Goal: Check status: Check status

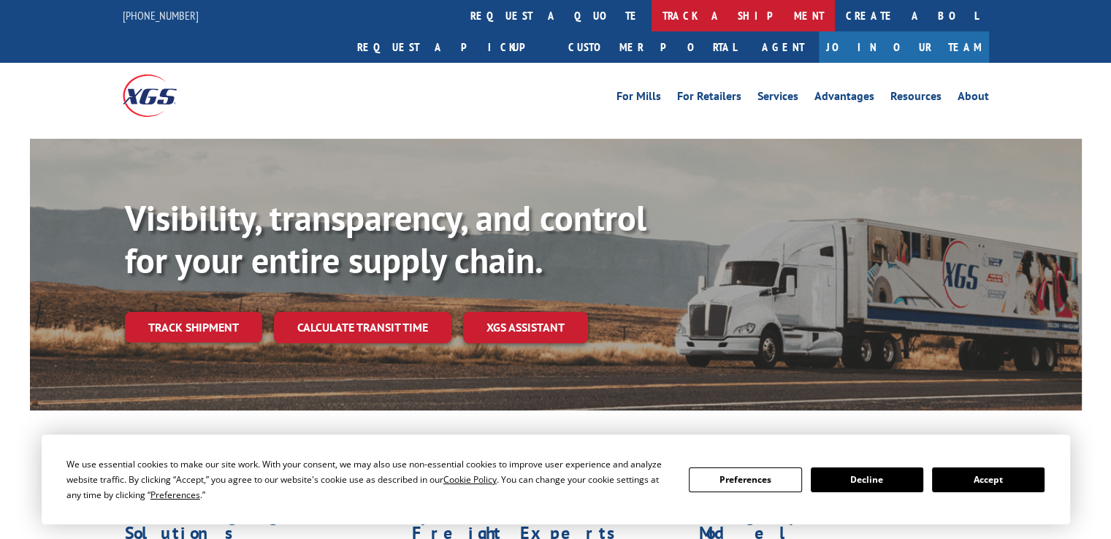
click at [652, 18] on link "track a shipment" at bounding box center [743, 15] width 183 height 31
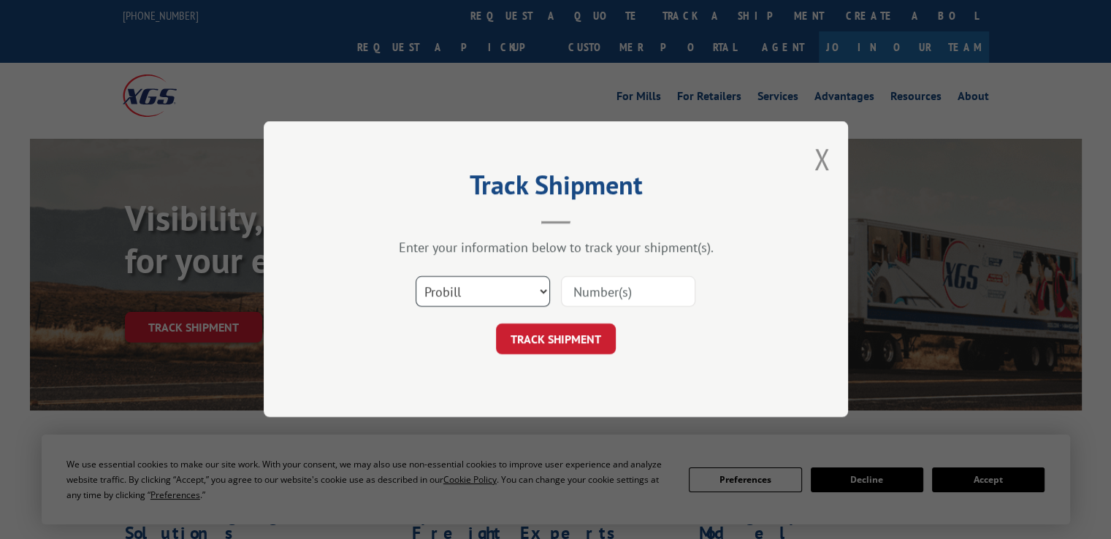
click at [547, 285] on select "Select category... Probill BOL PO" at bounding box center [483, 292] width 134 height 31
select select "bol"
click at [416, 277] on select "Select category... Probill BOL PO" at bounding box center [483, 292] width 134 height 31
click at [629, 290] on input at bounding box center [628, 292] width 134 height 31
type input "483135"
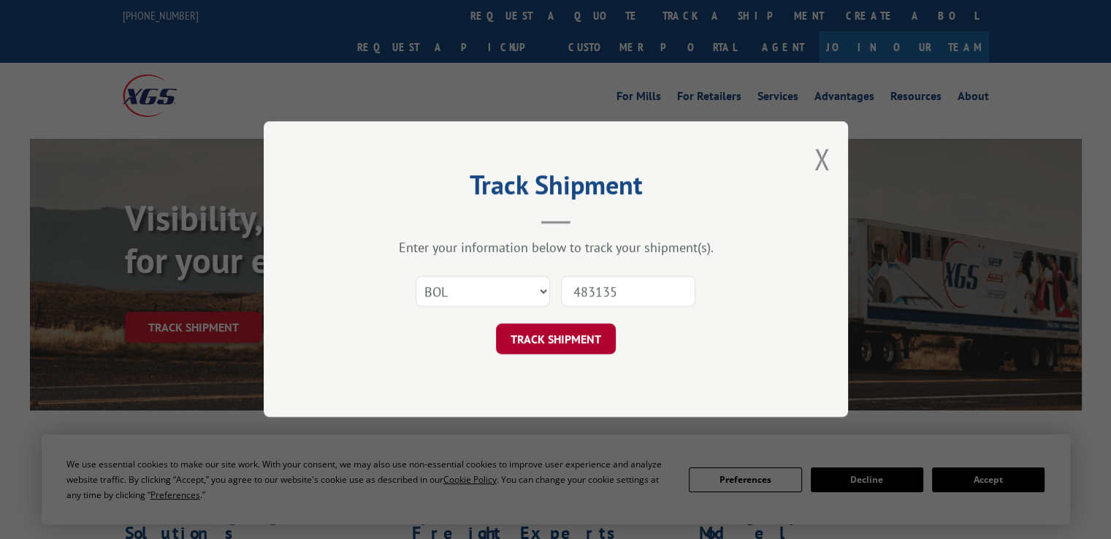
click at [582, 337] on button "TRACK SHIPMENT" at bounding box center [556, 339] width 120 height 31
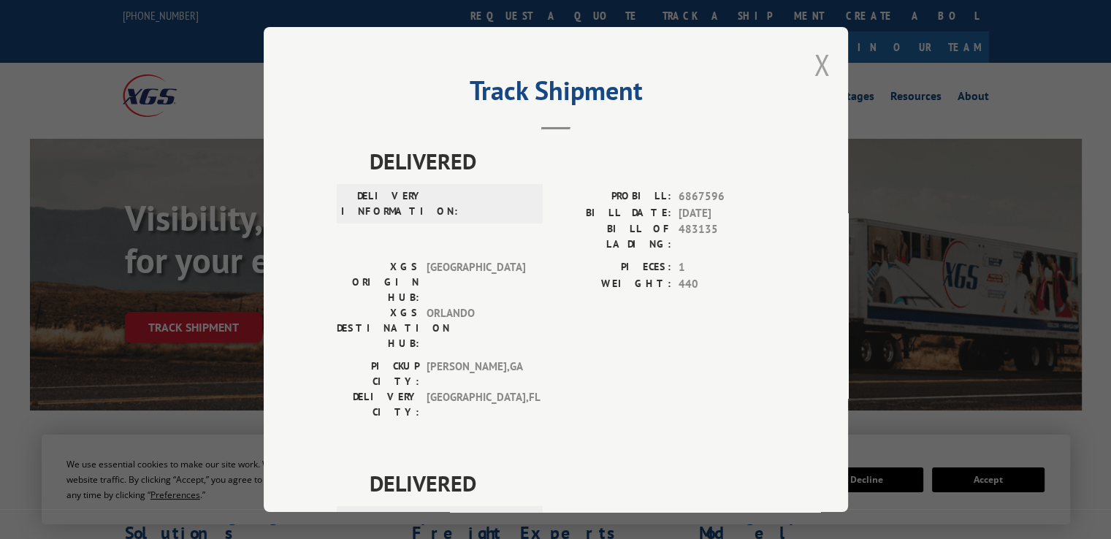
click at [815, 62] on button "Close modal" at bounding box center [822, 64] width 16 height 39
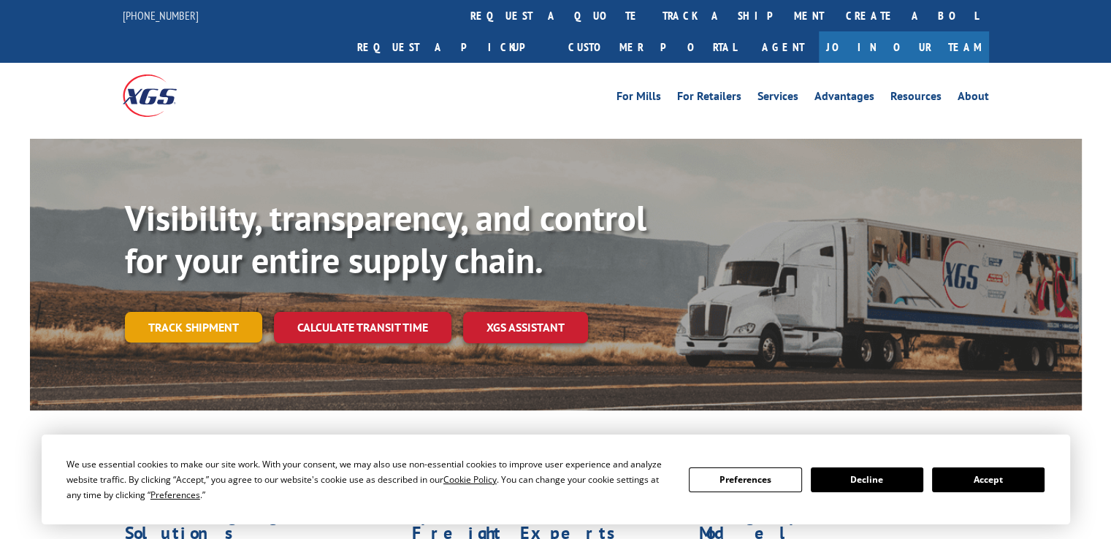
click at [204, 312] on link "Track shipment" at bounding box center [193, 327] width 137 height 31
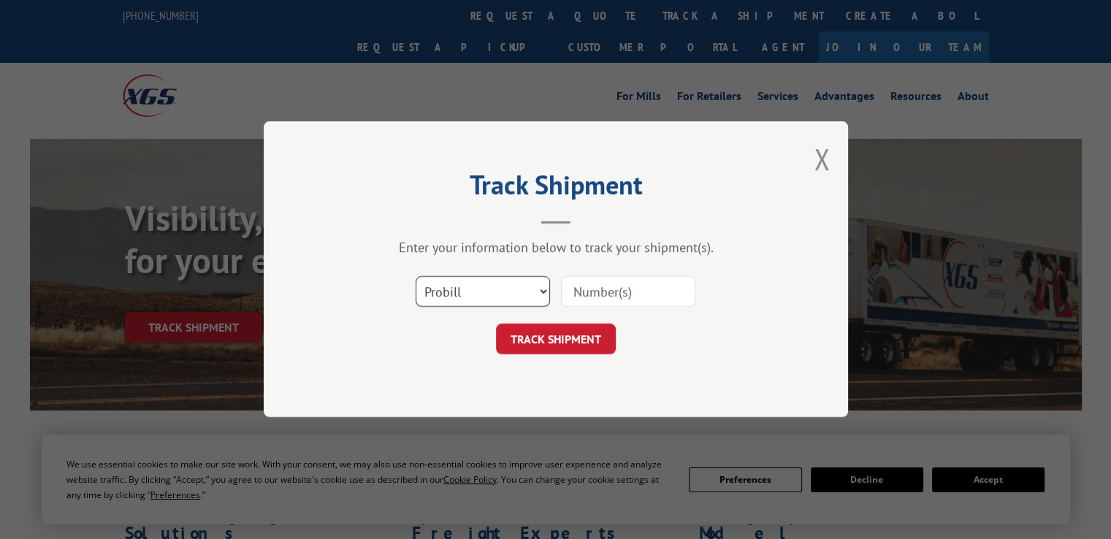
click at [544, 293] on select "Select category... Probill BOL PO" at bounding box center [483, 292] width 134 height 31
select select "bol"
click at [416, 277] on select "Select category... Probill BOL PO" at bounding box center [483, 292] width 134 height 31
click at [673, 286] on input at bounding box center [628, 292] width 134 height 31
type input "483135"
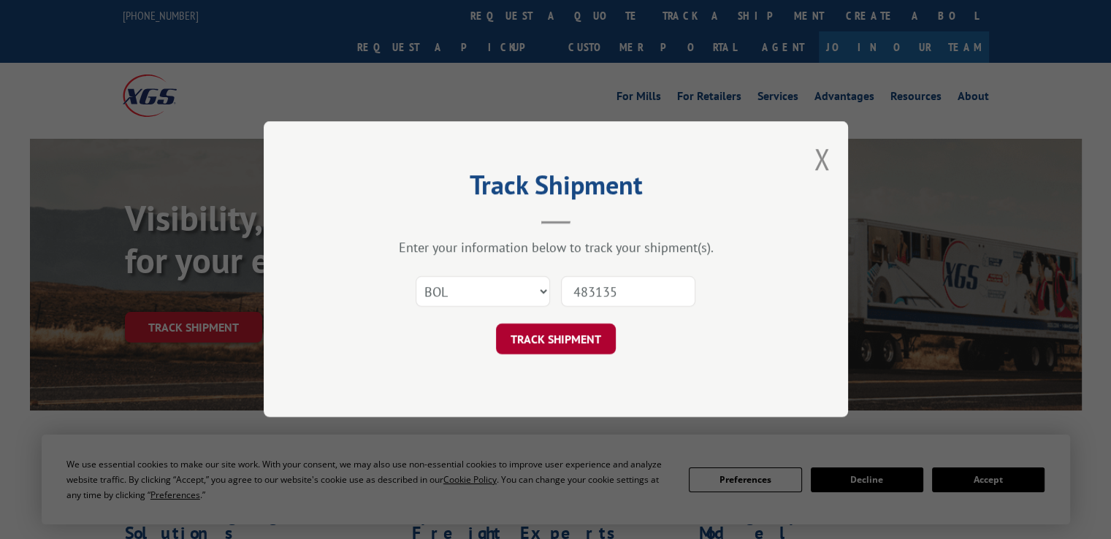
click at [579, 335] on button "TRACK SHIPMENT" at bounding box center [556, 339] width 120 height 31
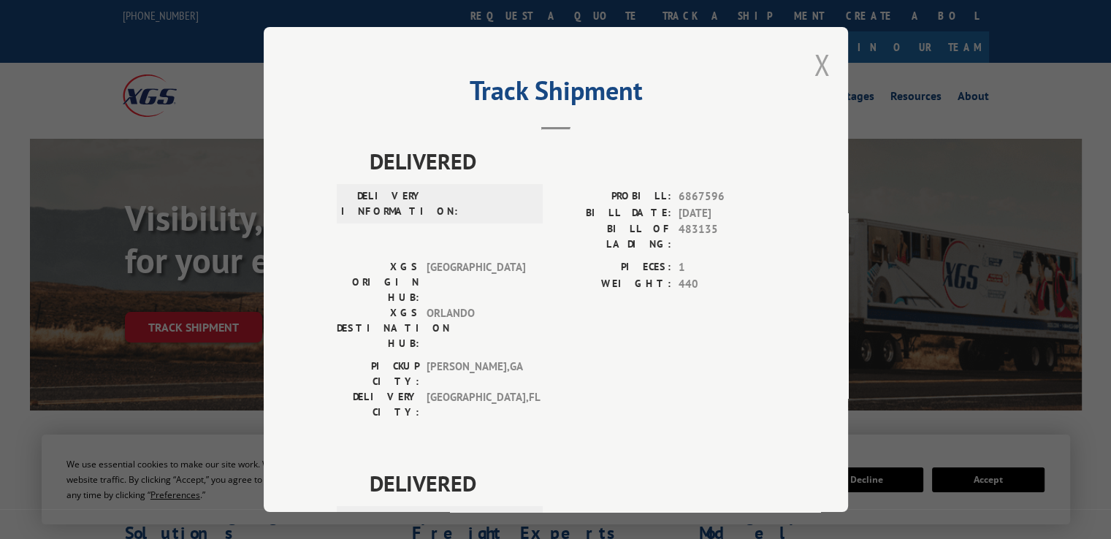
click at [818, 59] on button "Close modal" at bounding box center [822, 64] width 16 height 39
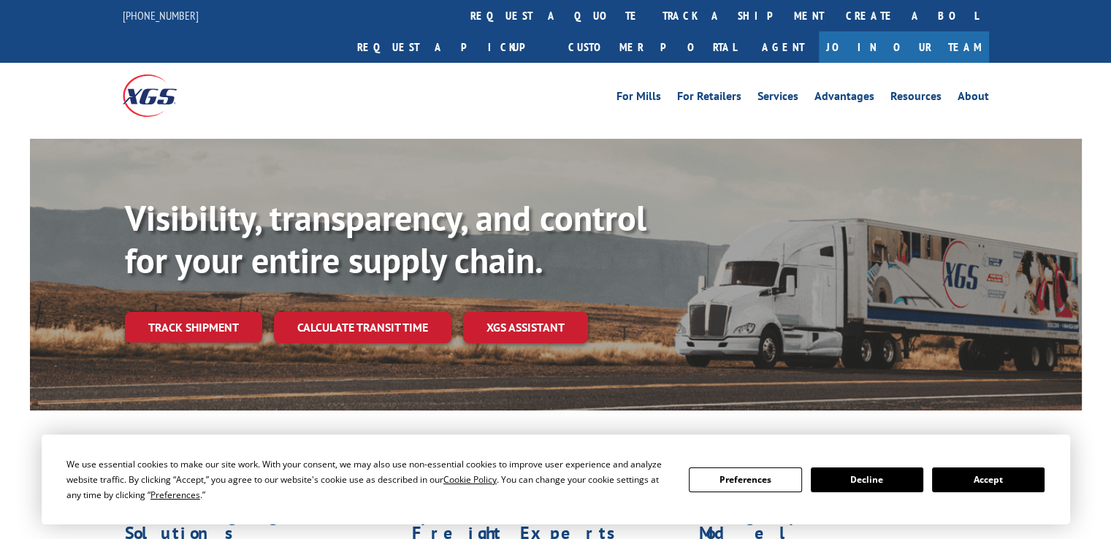
click at [866, 478] on button "Decline" at bounding box center [867, 480] width 113 height 25
